Goal: Task Accomplishment & Management: Use online tool/utility

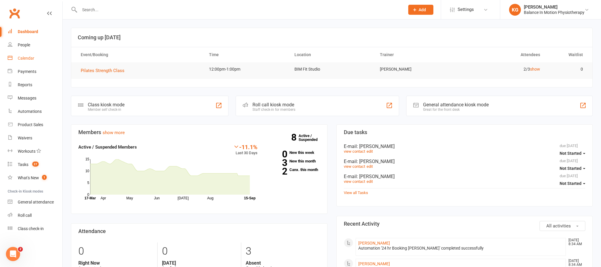
click at [44, 59] on link "Calendar" at bounding box center [35, 58] width 55 height 13
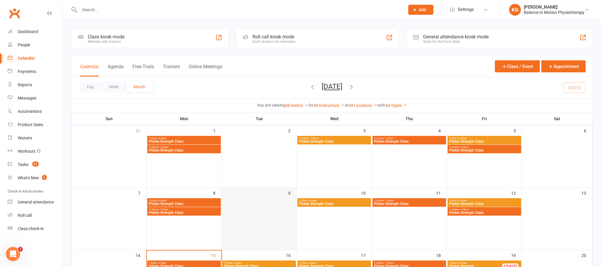
scroll to position [102, 0]
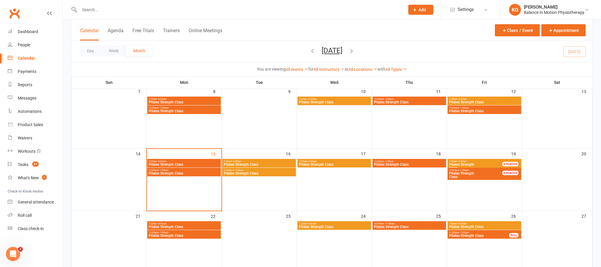
click at [213, 162] on span "7:30am - 8:30am" at bounding box center [183, 161] width 71 height 3
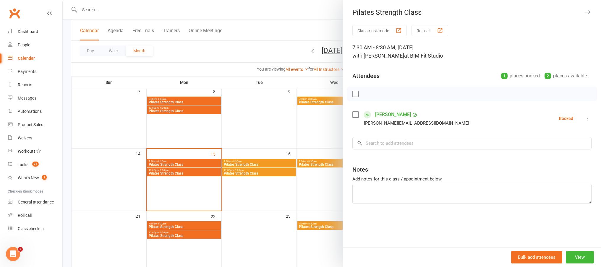
click at [585, 117] on icon at bounding box center [588, 119] width 6 height 6
click at [566, 150] on link "Check in" at bounding box center [560, 154] width 64 height 12
click at [196, 175] on div at bounding box center [332, 133] width 538 height 267
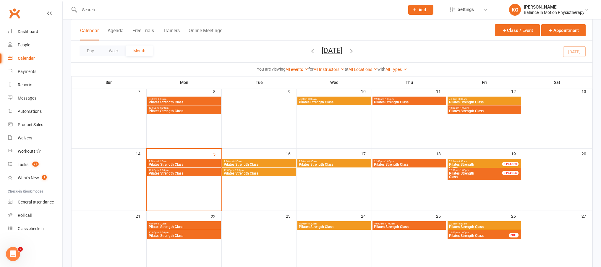
click at [198, 172] on span "Pilates Strength Class" at bounding box center [183, 174] width 71 height 4
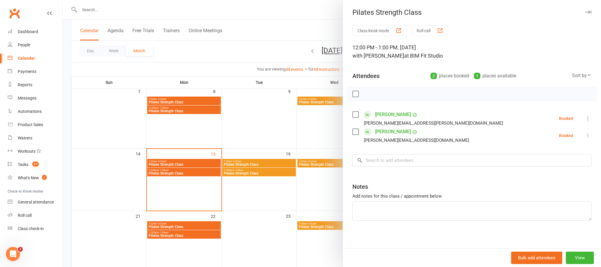
click at [201, 115] on div at bounding box center [332, 133] width 538 height 267
